Goal: Task Accomplishment & Management: Complete application form

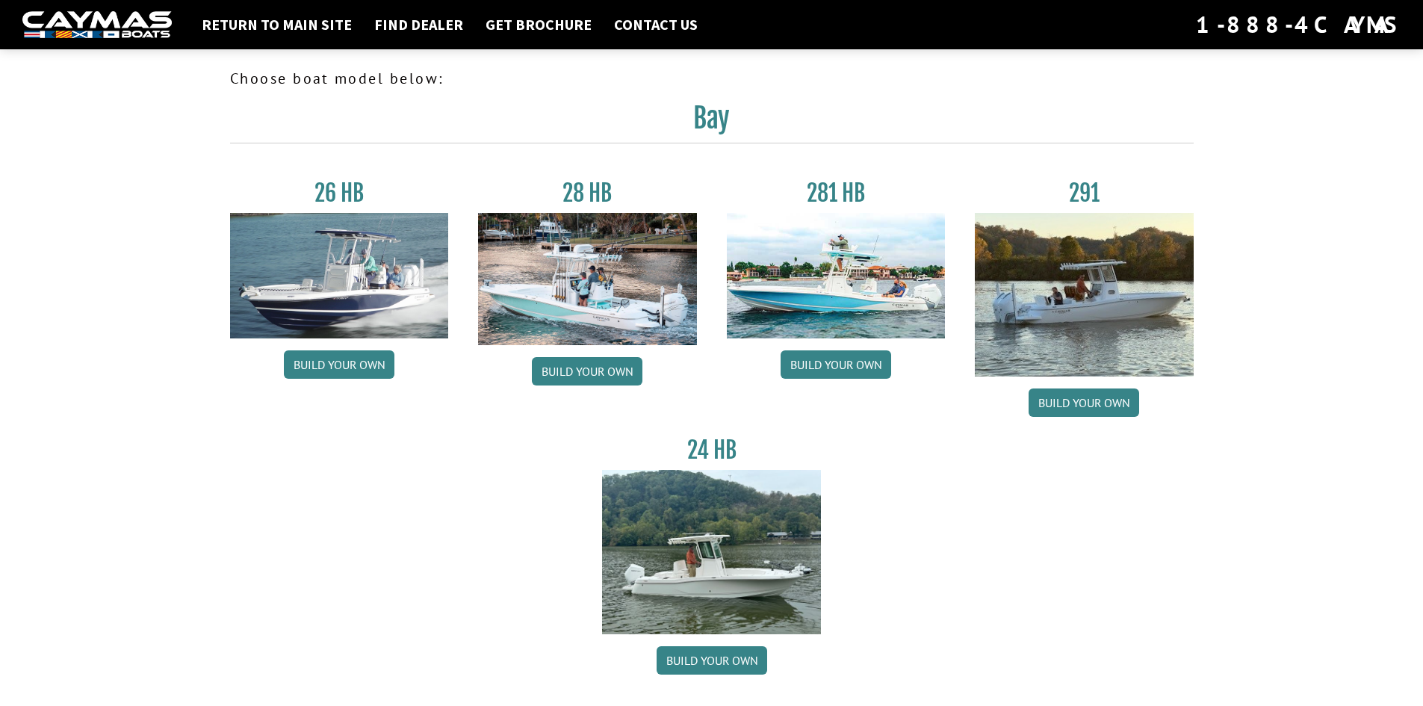
click at [338, 269] on img at bounding box center [339, 276] width 219 height 126
click at [308, 356] on link "Build your own" at bounding box center [339, 364] width 111 height 28
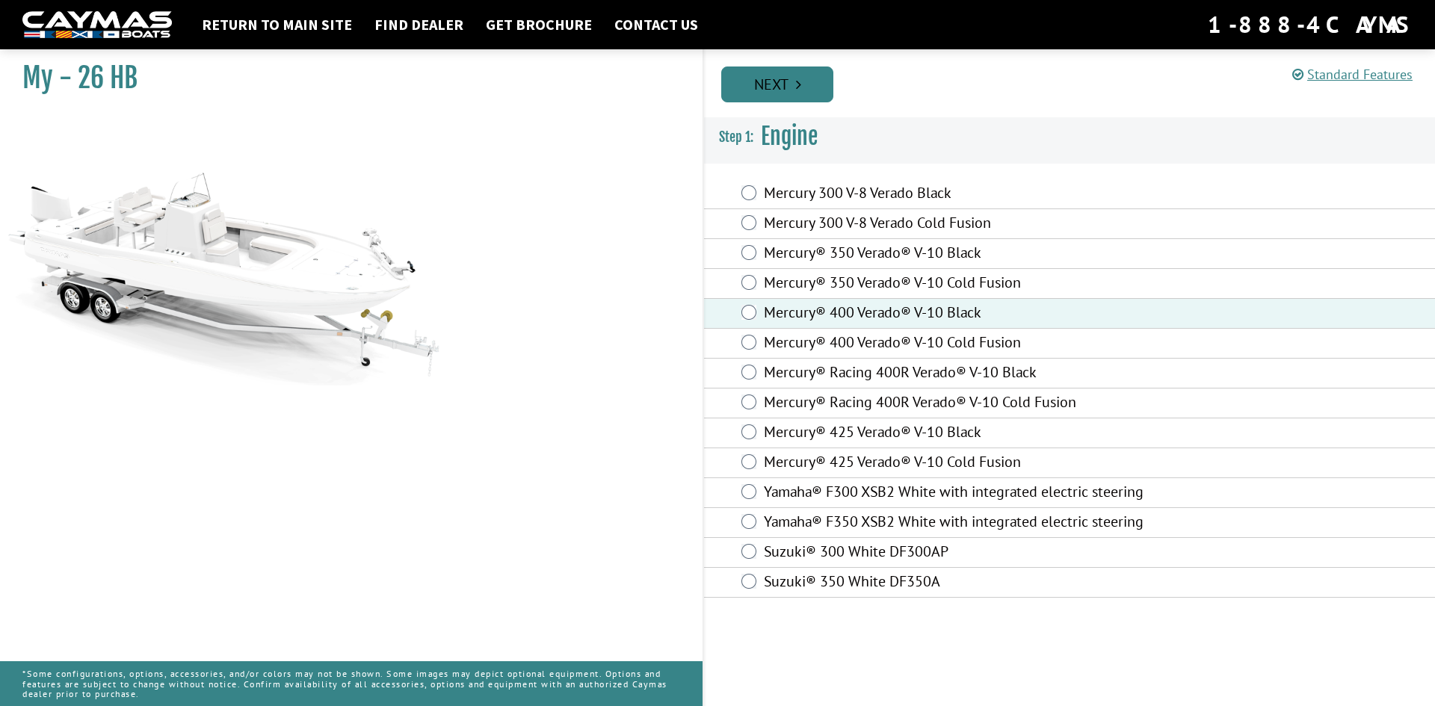
click at [794, 72] on link "Next" at bounding box center [777, 84] width 112 height 36
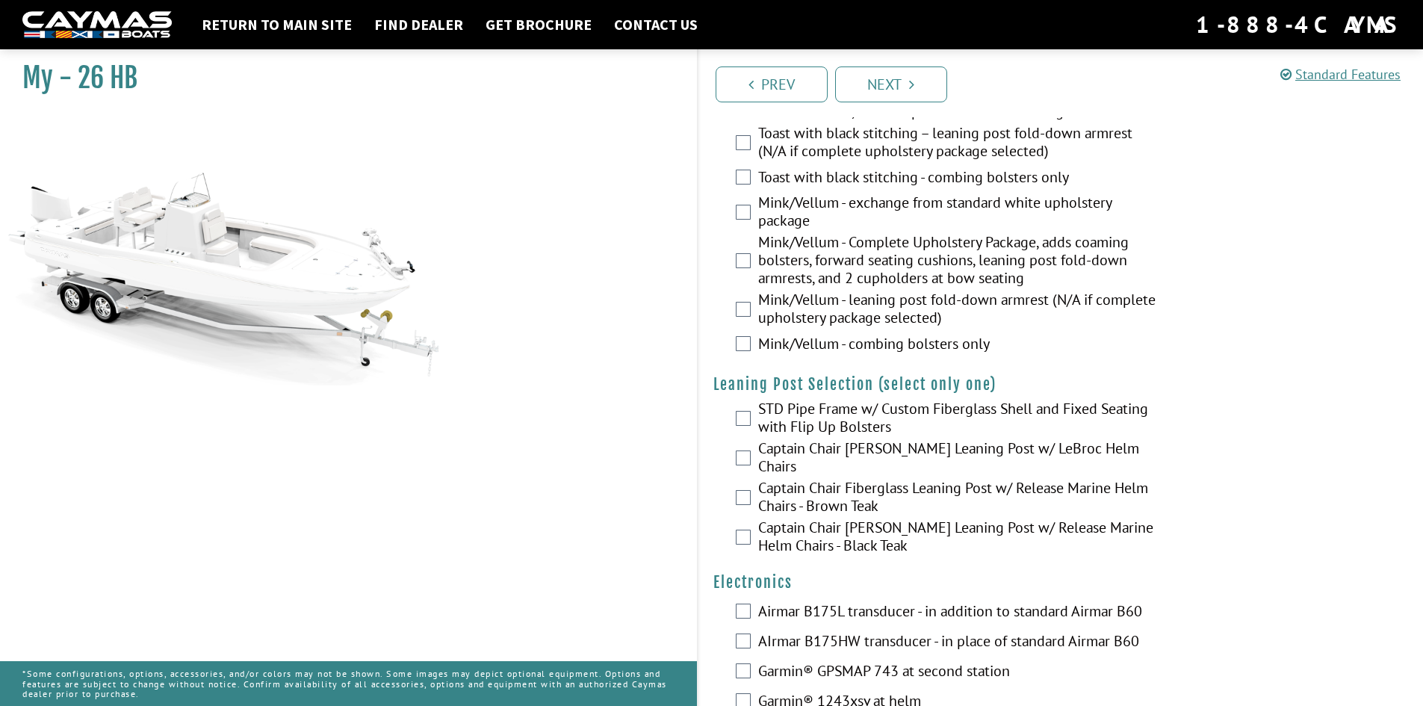
scroll to position [2902, 0]
